Goal: Navigation & Orientation: Find specific page/section

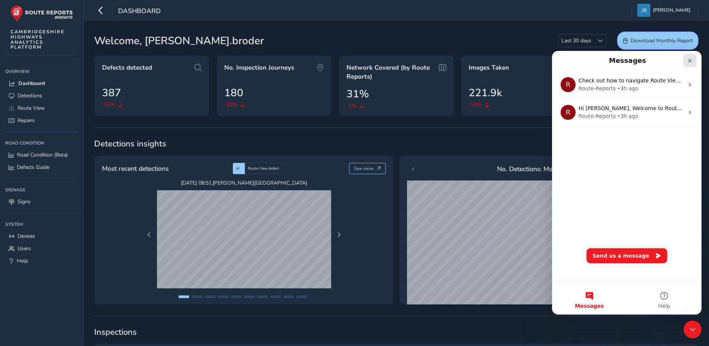
drag, startPoint x: 691, startPoint y: 62, endPoint x: 1228, endPoint y: 120, distance: 540.1
click at [691, 62] on icon "Close" at bounding box center [690, 61] width 4 height 4
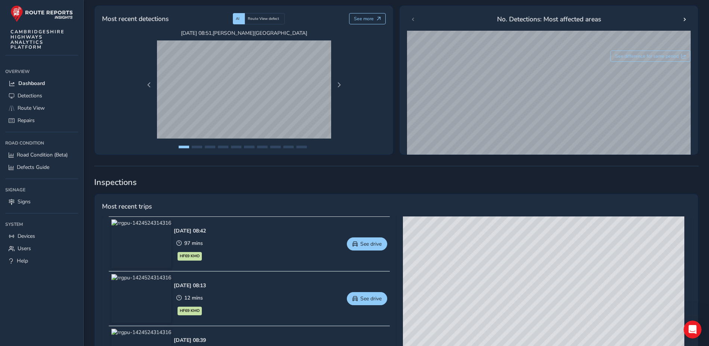
scroll to position [299, 0]
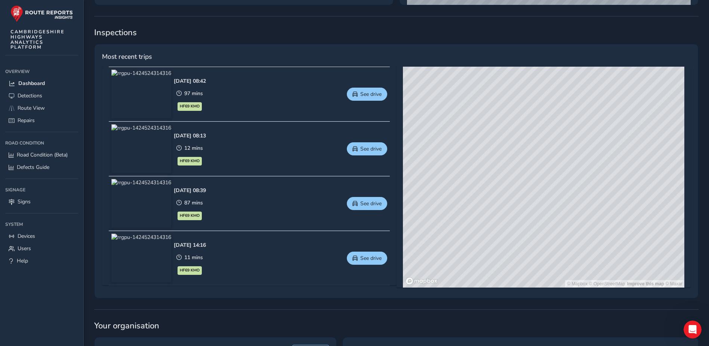
drag, startPoint x: 436, startPoint y: 200, endPoint x: 550, endPoint y: 233, distance: 118.7
click at [550, 233] on div "© Mapbox © OpenStreetMap Improve this map © Maxar" at bounding box center [544, 177] width 282 height 221
drag, startPoint x: 457, startPoint y: 203, endPoint x: 502, endPoint y: 209, distance: 45.6
click at [502, 209] on div "© Mapbox © OpenStreetMap Improve this map © Maxar" at bounding box center [544, 177] width 282 height 221
drag, startPoint x: 608, startPoint y: 225, endPoint x: 495, endPoint y: 218, distance: 113.2
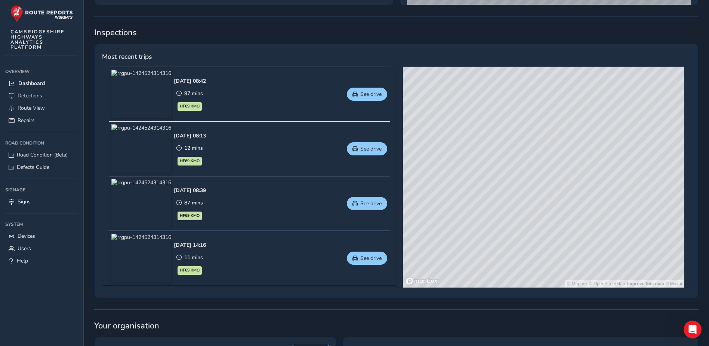
click at [495, 218] on div "© Mapbox © OpenStreetMap Improve this map © Maxar" at bounding box center [544, 177] width 282 height 221
drag, startPoint x: 566, startPoint y: 159, endPoint x: 613, endPoint y: 130, distance: 55.3
click at [613, 131] on div "© Mapbox © OpenStreetMap Improve this map © Maxar" at bounding box center [544, 177] width 282 height 221
drag, startPoint x: 572, startPoint y: 151, endPoint x: 601, endPoint y: 166, distance: 32.4
click at [620, 164] on div "© Mapbox © OpenStreetMap Improve this map © Maxar" at bounding box center [544, 177] width 282 height 221
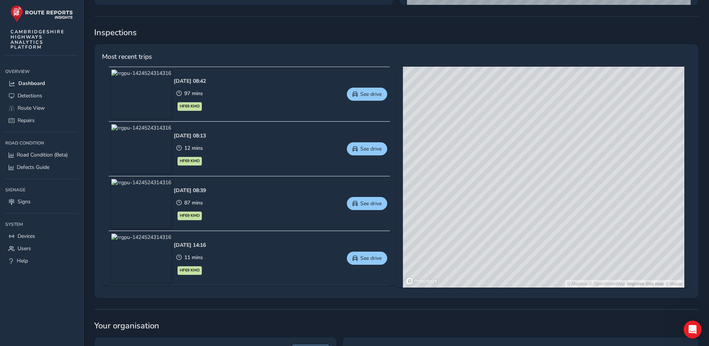
drag, startPoint x: 482, startPoint y: 225, endPoint x: 490, endPoint y: 220, distance: 8.9
click at [490, 220] on div "© Mapbox © OpenStreetMap Improve this map © Maxar" at bounding box center [544, 177] width 282 height 221
click at [487, 178] on div "© Mapbox © OpenStreetMap Improve this map © Maxar" at bounding box center [544, 177] width 282 height 221
